Goal: Task Accomplishment & Management: Manage account settings

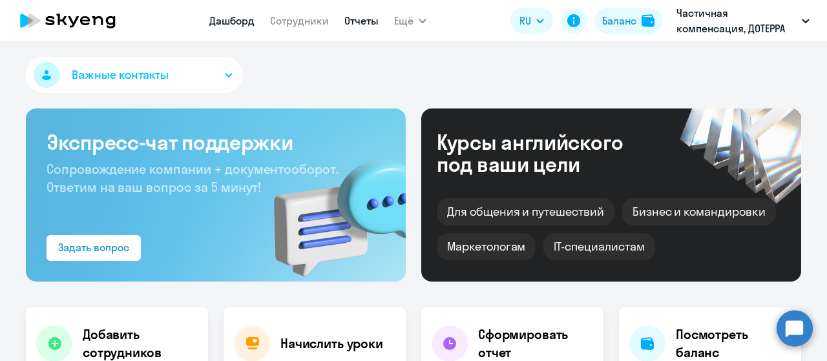
select select "30"
click at [353, 25] on link "Отчеты" at bounding box center [361, 20] width 34 height 13
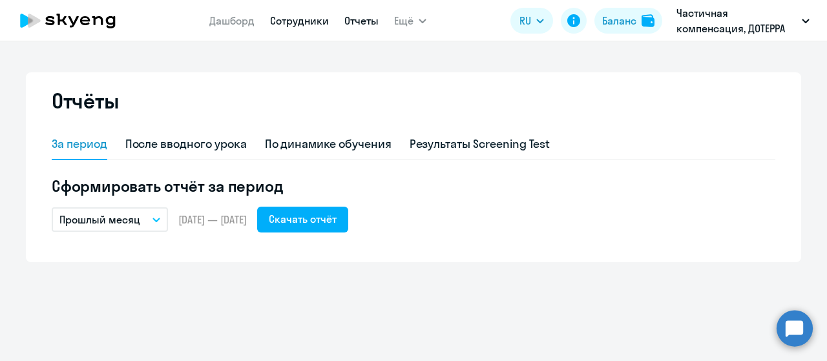
click at [301, 27] on link "Сотрудники" at bounding box center [299, 20] width 59 height 13
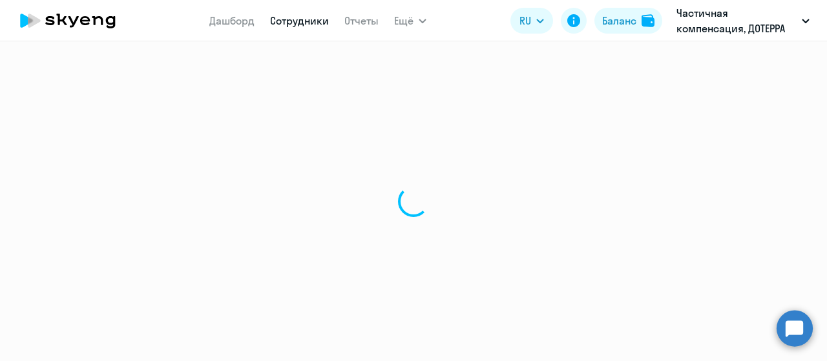
select select "30"
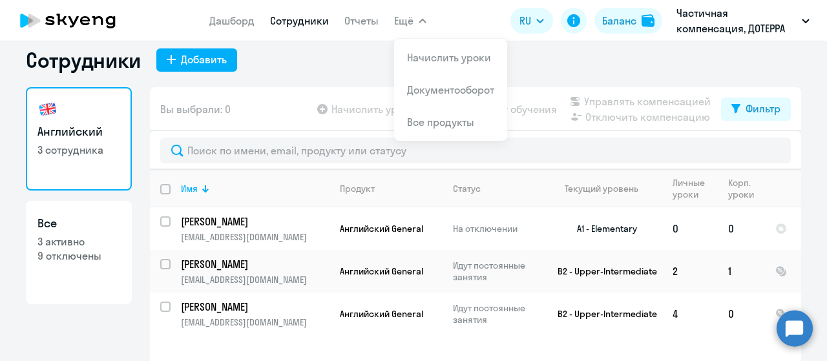
scroll to position [52, 0]
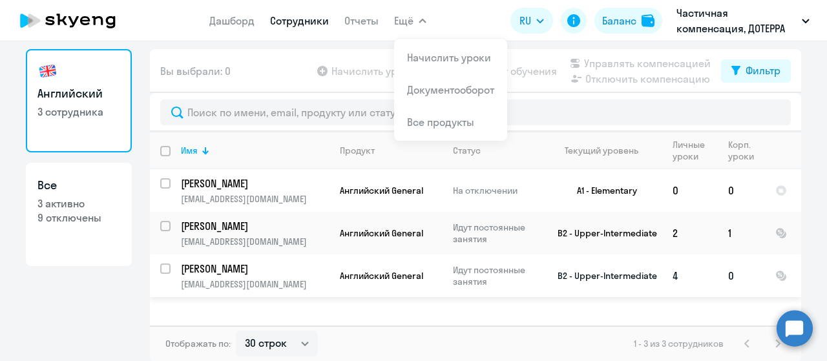
click at [723, 297] on td "0" at bounding box center [741, 276] width 47 height 43
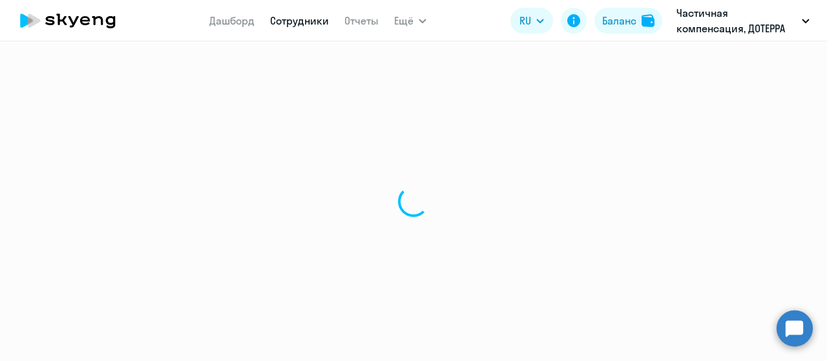
select select "english"
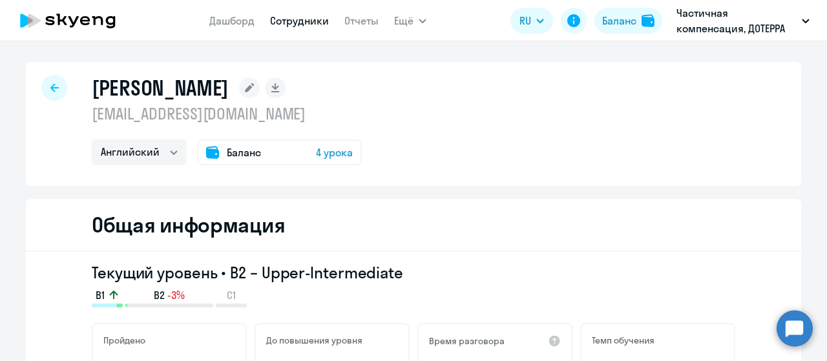
click at [50, 86] on icon at bounding box center [54, 87] width 8 height 9
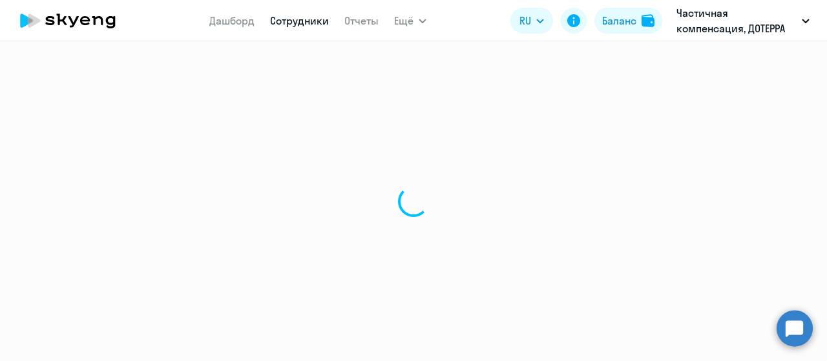
select select "30"
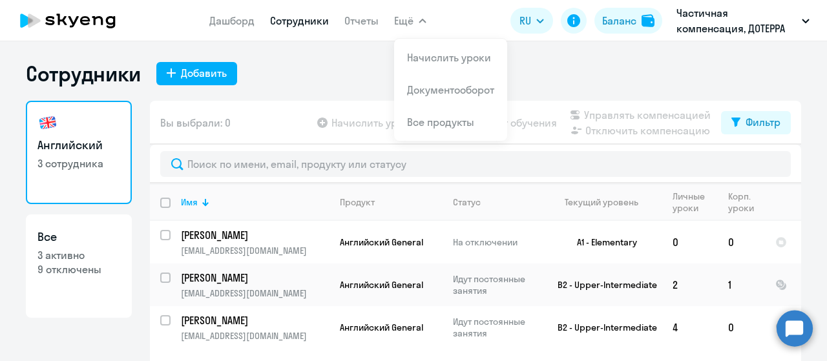
click at [403, 20] on span "Ещё" at bounding box center [403, 21] width 19 height 16
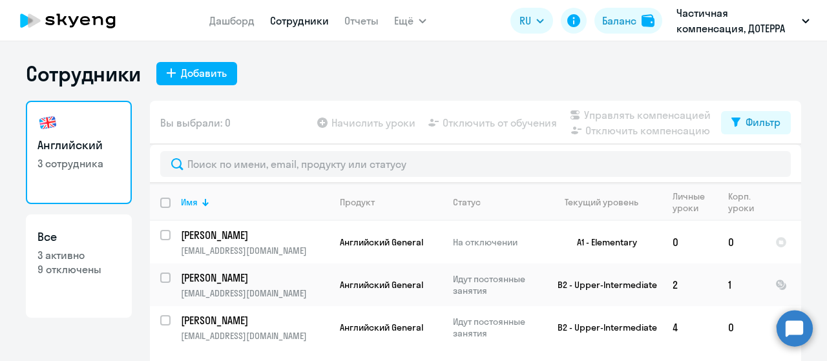
click at [406, 20] on span "Ещё" at bounding box center [403, 21] width 19 height 16
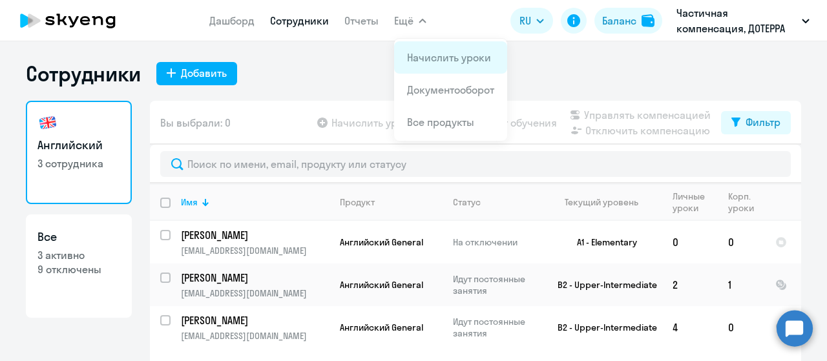
click at [430, 53] on link "Начислить уроки" at bounding box center [449, 57] width 84 height 13
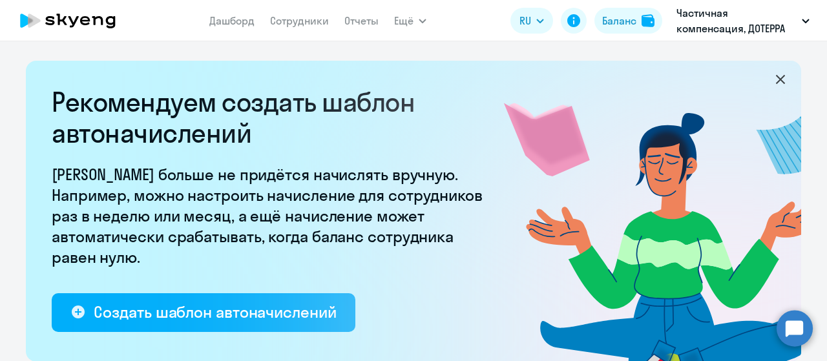
select select "10"
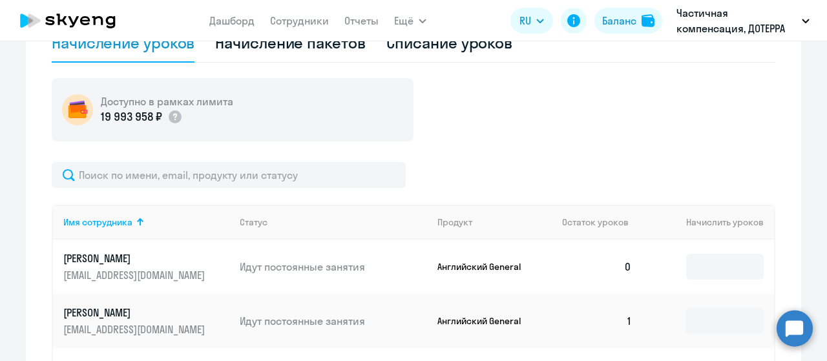
scroll to position [581, 0]
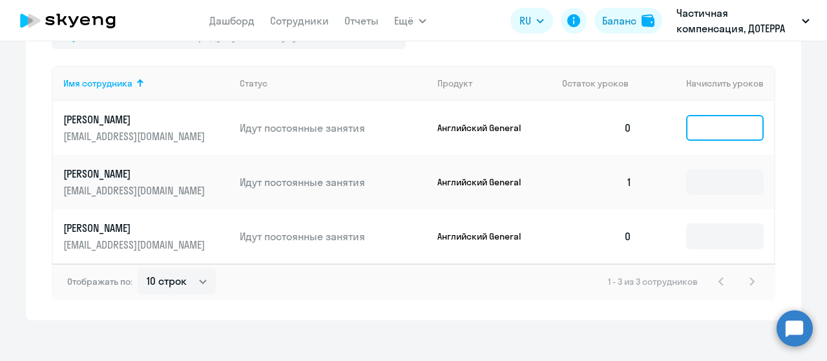
click at [703, 136] on input at bounding box center [725, 128] width 78 height 26
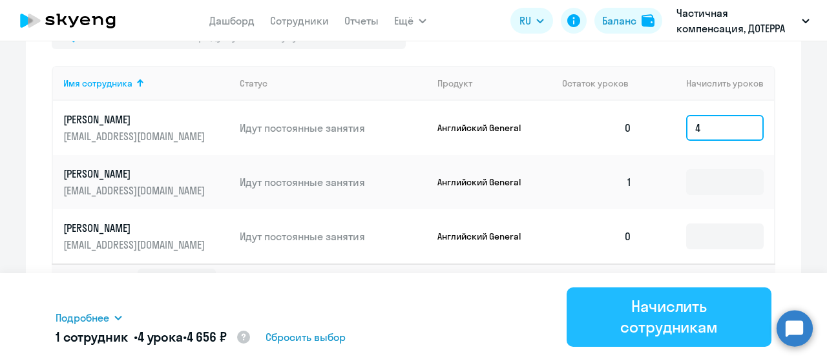
type input "4"
click at [645, 315] on div "Начислить сотрудникам" at bounding box center [669, 316] width 169 height 41
